Goal: Check status: Check status

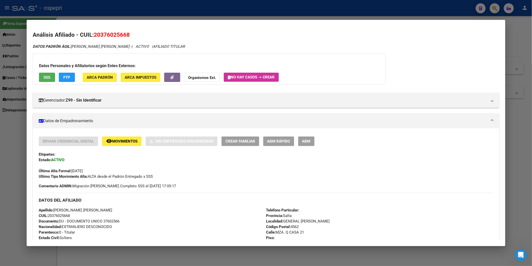
scroll to position [323, 0]
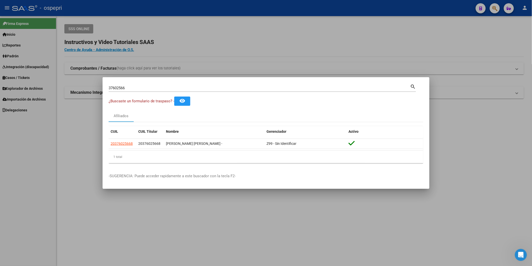
click at [163, 88] on input "37602566" at bounding box center [260, 88] width 302 height 5
paste input "23789025"
type input "23789025"
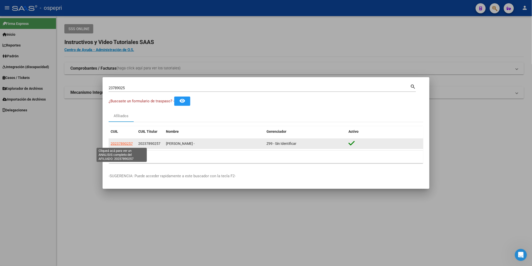
click at [115, 143] on span "20237890257" at bounding box center [122, 144] width 22 height 4
type textarea "20237890257"
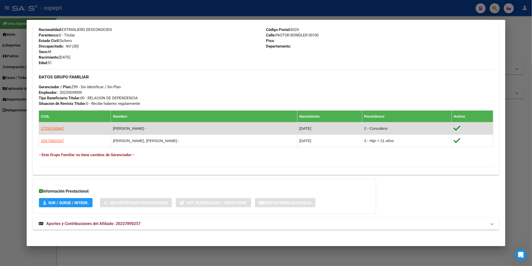
scroll to position [198, 0]
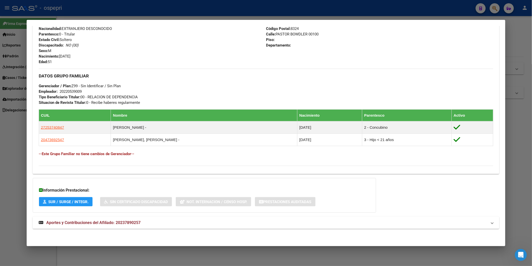
click at [131, 223] on span "Aportes y Contribuciones del Afiliado: 20237890257" at bounding box center [93, 222] width 94 height 5
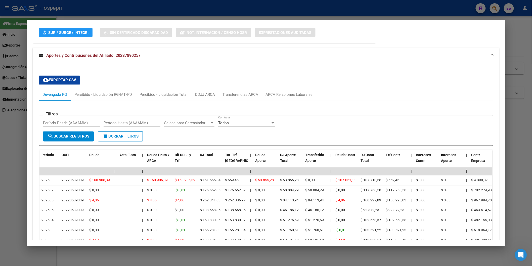
scroll to position [436, 0]
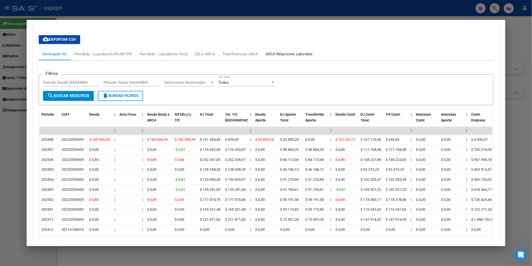
click at [290, 56] on div "ARCA Relaciones Laborales" at bounding box center [289, 55] width 47 height 6
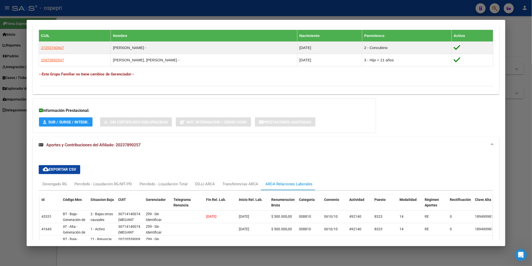
scroll to position [302, 0]
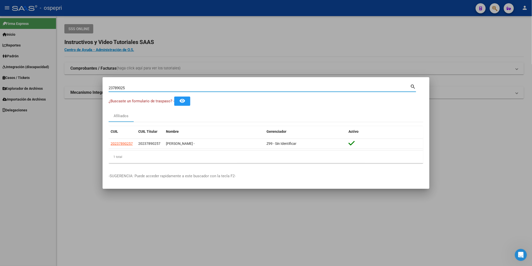
click at [191, 88] on input "23789025" at bounding box center [260, 88] width 302 height 5
paste input "40322565"
type input "40322565"
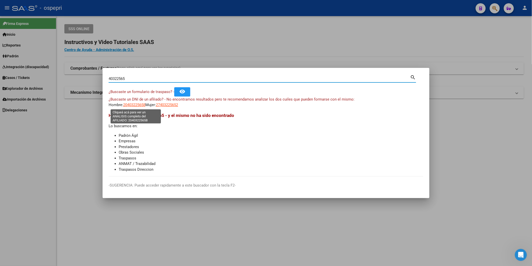
click at [129, 104] on span "20403225658" at bounding box center [134, 105] width 22 height 5
type textarea "20403225658"
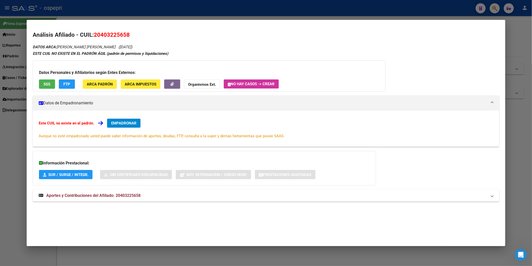
click at [121, 191] on mat-expansion-panel-header "Aportes y Contribuciones del Afiliado: 20403225658" at bounding box center [266, 196] width 467 height 12
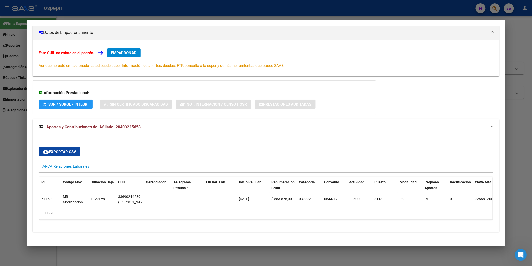
scroll to position [78, 0]
